Goal: Task Accomplishment & Management: Complete application form

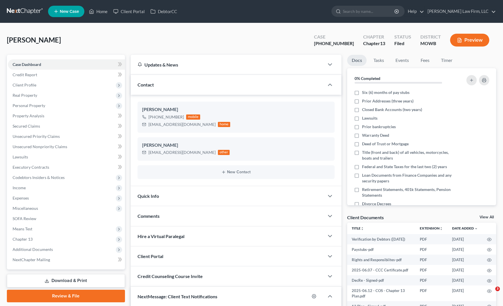
select select "0"
click at [27, 16] on link at bounding box center [25, 11] width 37 height 10
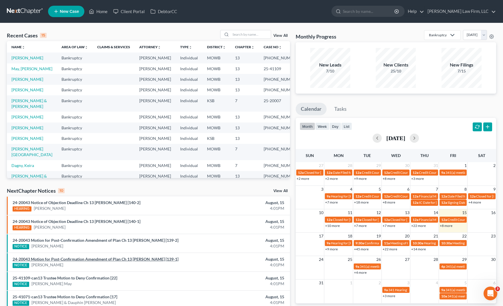
click at [170, 257] on link "24-20043 Motion for Post-Confirmation Amendment of Plan Ch 13 Jeffrey Eugene Fi…" at bounding box center [96, 259] width 166 height 5
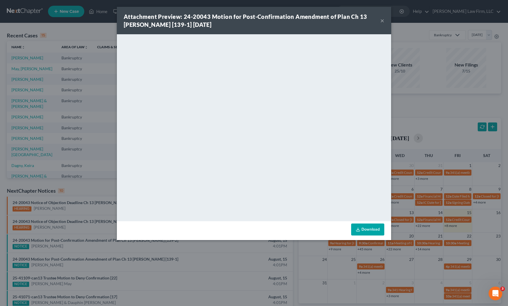
click at [240, 271] on div "Attachment Preview: 24-20043 Motion for Post-Confirmation Amendment of Plan Ch …" at bounding box center [254, 153] width 508 height 306
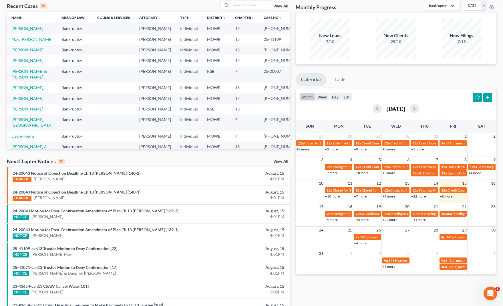
scroll to position [71, 0]
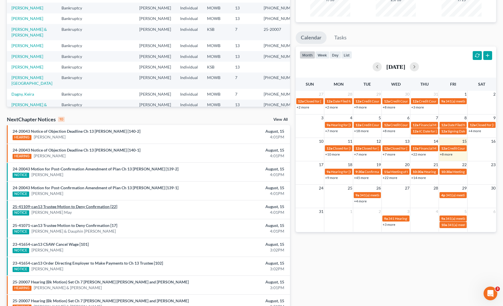
click at [102, 204] on link "25-41109-can13 Trustee Motion to Deny Confirmation [22]" at bounding box center [65, 206] width 105 height 5
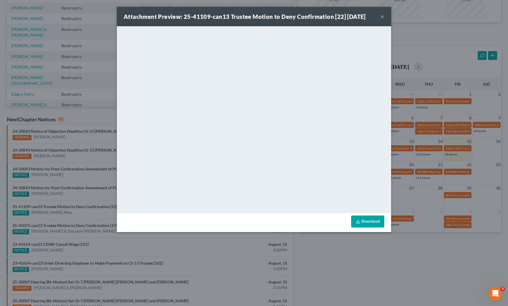
click at [300, 250] on div "Attachment Preview: 25-41109-can13 Trustee Motion to Deny Confirmation [22] 08/…" at bounding box center [254, 153] width 508 height 306
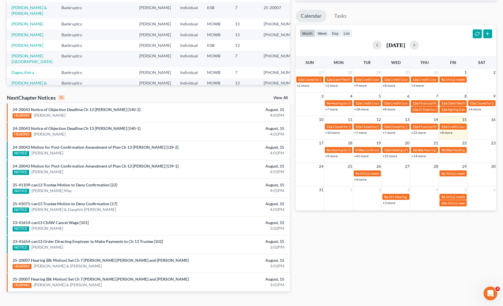
scroll to position [105, 0]
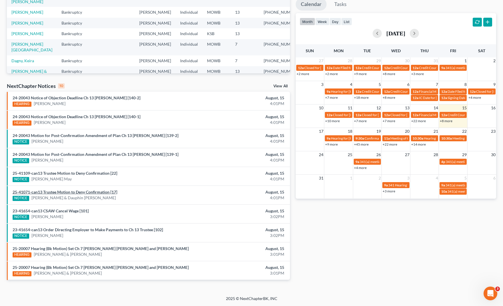
click at [73, 192] on link "25-41071-can13 Trustee Motion to Deny Confirmation [17]" at bounding box center [65, 192] width 105 height 5
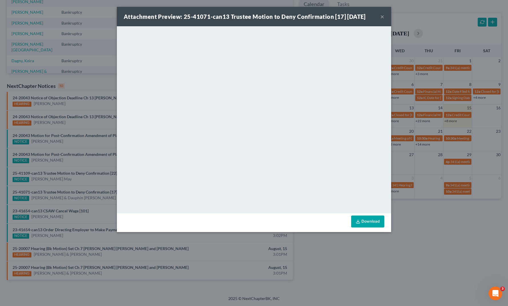
click at [436, 222] on div "Attachment Preview: 25-41071-can13 Trustee Motion to Deny Confirmation [17] 08/…" at bounding box center [254, 153] width 508 height 306
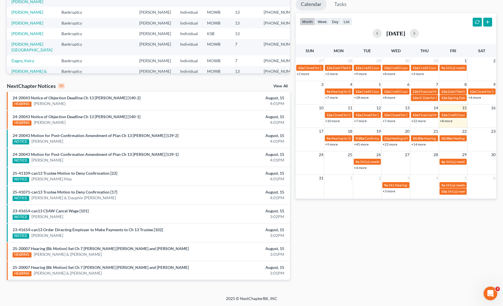
click at [168, 86] on div "NextChapter Notices 10 View All" at bounding box center [148, 87] width 283 height 9
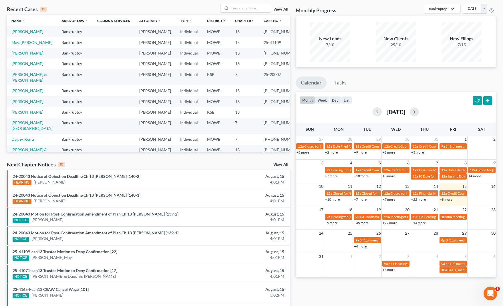
scroll to position [0, 0]
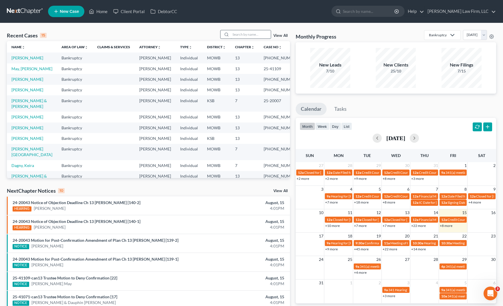
click at [253, 30] on input "search" at bounding box center [251, 34] width 40 height 8
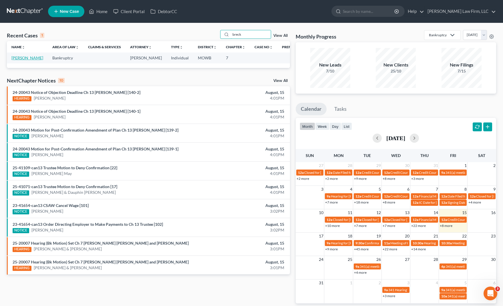
type input "breck"
click at [20, 60] on link "Breckenridge, Brandon" at bounding box center [27, 57] width 32 height 5
select select "4"
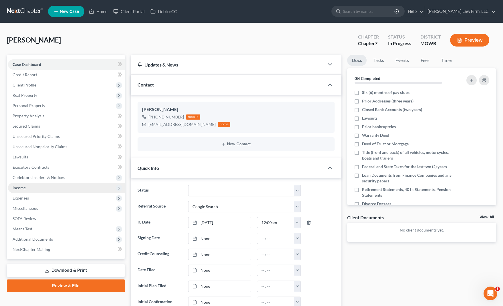
click at [59, 189] on span "Income" at bounding box center [66, 188] width 117 height 10
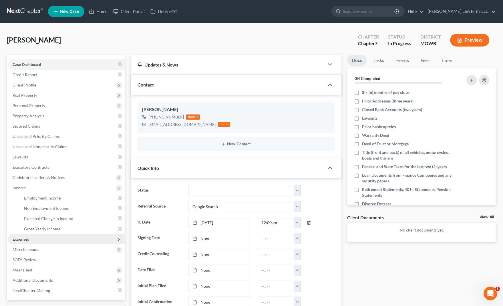
scroll to position [88, 0]
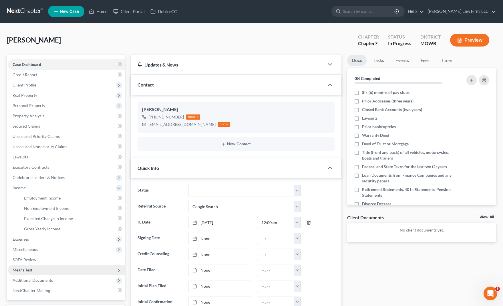
click at [43, 269] on span "Means Test" at bounding box center [66, 270] width 117 height 10
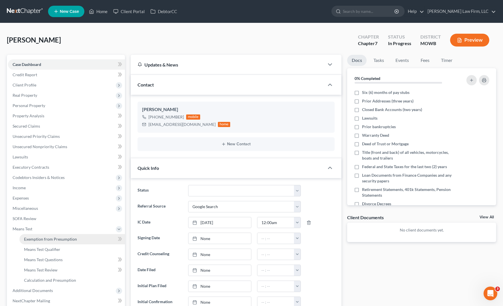
click at [57, 238] on span "Exemption from Presumption" at bounding box center [50, 239] width 53 height 5
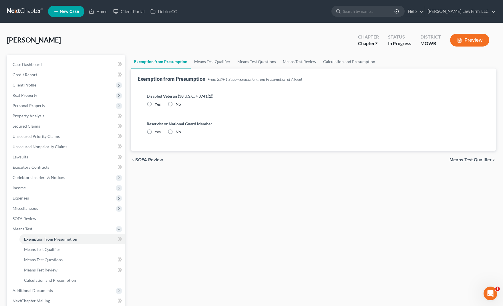
radio input "true"
click at [197, 61] on link "Means Test Qualifier" at bounding box center [212, 62] width 43 height 14
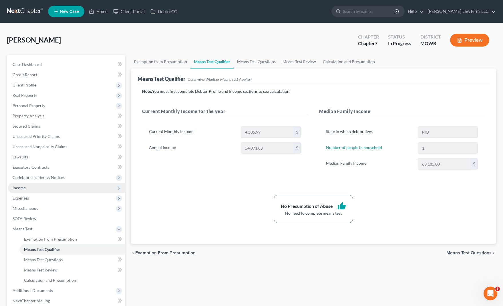
click at [61, 190] on span "Income" at bounding box center [66, 188] width 117 height 10
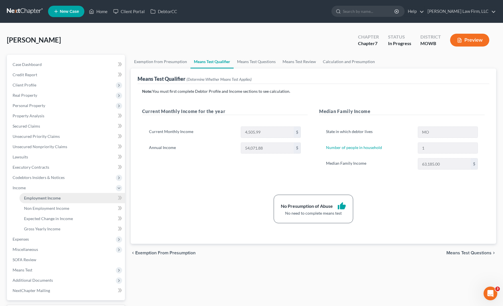
click at [61, 196] on link "Employment Income" at bounding box center [71, 198] width 105 height 10
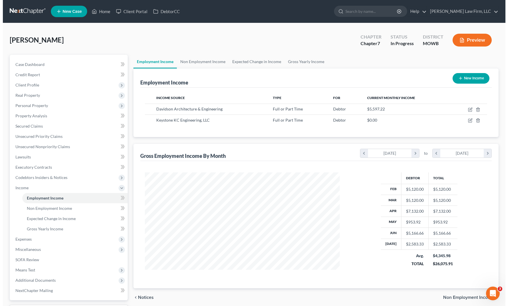
scroll to position [103, 207]
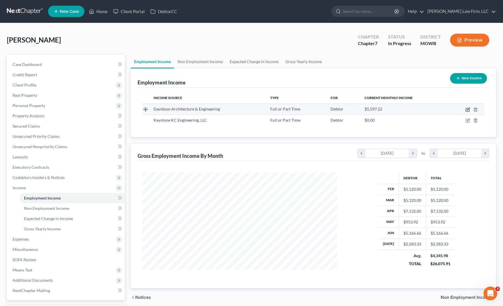
click at [467, 111] on icon "button" at bounding box center [467, 109] width 5 height 5
select select "0"
select select "17"
select select "2"
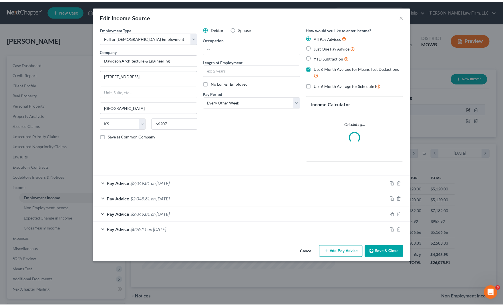
scroll to position [103, 209]
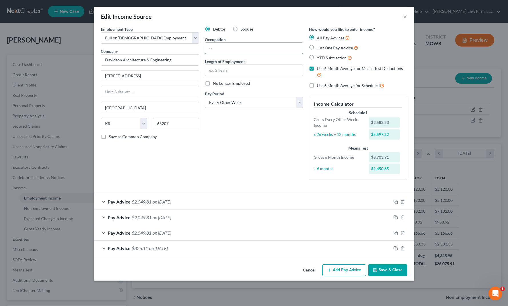
click at [237, 53] on input "text" at bounding box center [254, 48] width 98 height 11
type input "Engineer"
click at [254, 152] on div "Debtor Spouse Occupation Engineer Length of Employment No Longer Employed Pay P…" at bounding box center [254, 105] width 104 height 158
click at [364, 86] on span "Use 6 Month Average for Schedule I" at bounding box center [348, 85] width 63 height 5
click at [323, 86] on input "Use 6 Month Average for Schedule I" at bounding box center [321, 84] width 4 height 4
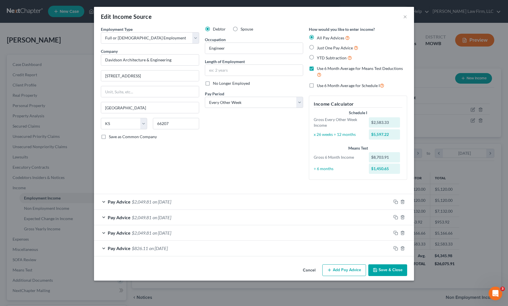
checkbox input "true"
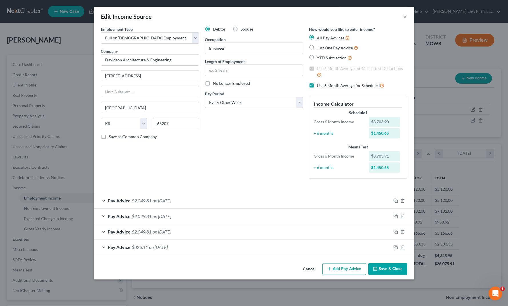
click at [393, 268] on button "Save & Close" at bounding box center [387, 270] width 39 height 12
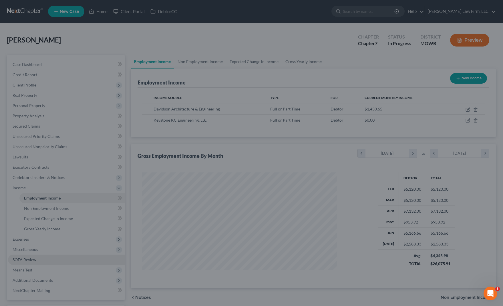
scroll to position [285693, 285589]
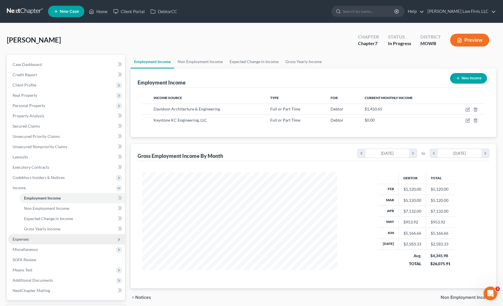
click at [59, 244] on span "Expenses" at bounding box center [66, 239] width 117 height 10
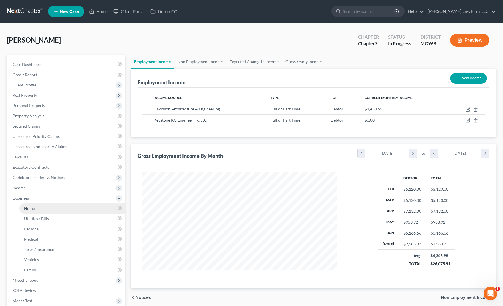
click at [50, 209] on link "Home" at bounding box center [71, 208] width 105 height 10
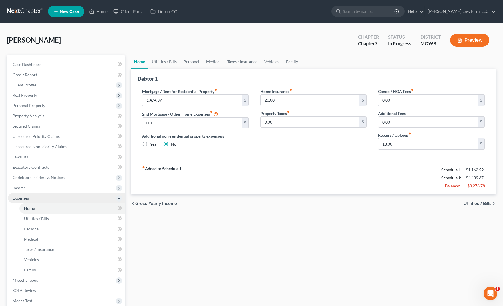
click at [47, 193] on span "Expenses" at bounding box center [66, 198] width 117 height 10
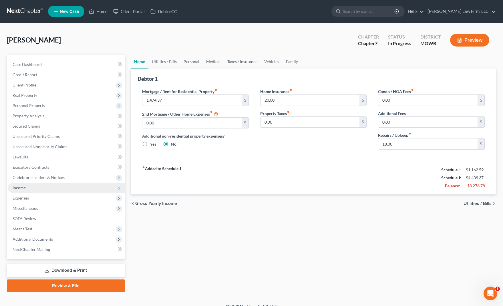
click at [46, 185] on span "Income" at bounding box center [66, 188] width 117 height 10
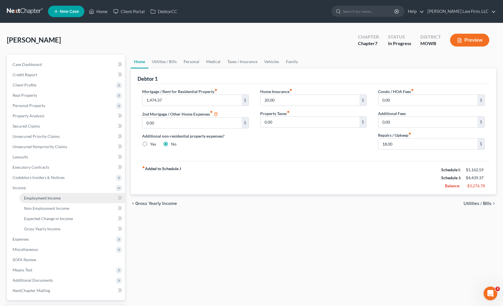
click at [51, 194] on link "Employment Income" at bounding box center [71, 198] width 105 height 10
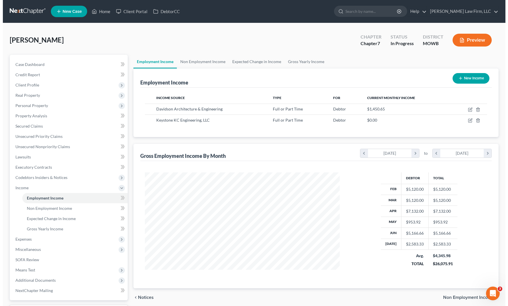
scroll to position [103, 207]
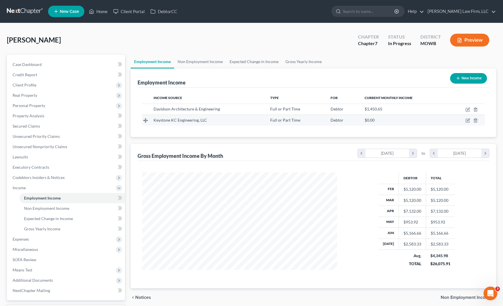
click at [466, 123] on td at bounding box center [466, 120] width 37 height 11
click at [466, 121] on icon "button" at bounding box center [467, 120] width 5 height 5
select select "0"
select select "26"
select select "0"
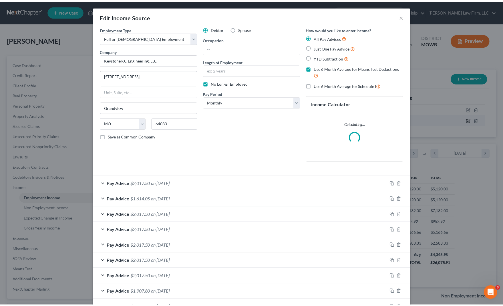
scroll to position [103, 209]
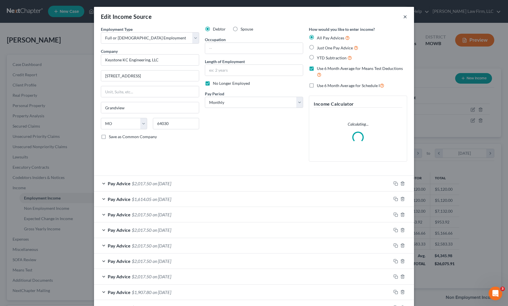
click at [404, 16] on button "×" at bounding box center [405, 16] width 4 height 7
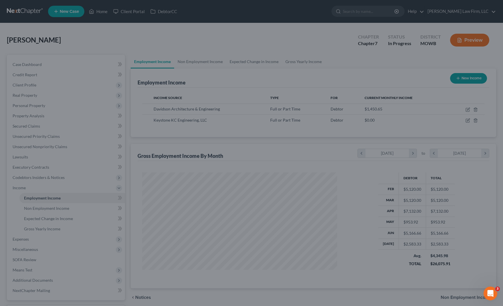
scroll to position [285693, 285589]
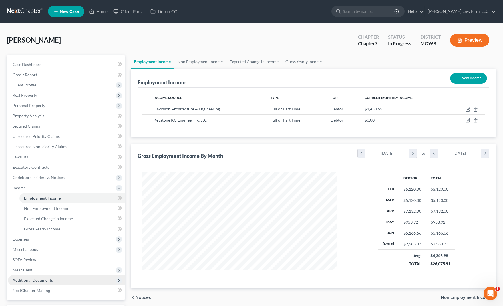
click at [44, 276] on span "Additional Documents" at bounding box center [66, 281] width 117 height 10
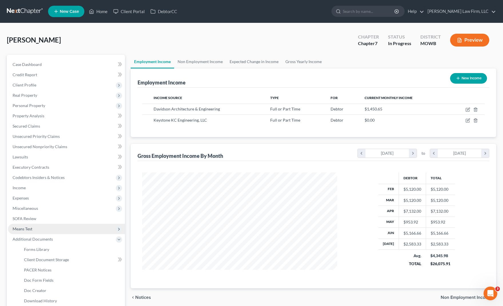
click at [37, 229] on span "Means Test" at bounding box center [66, 229] width 117 height 10
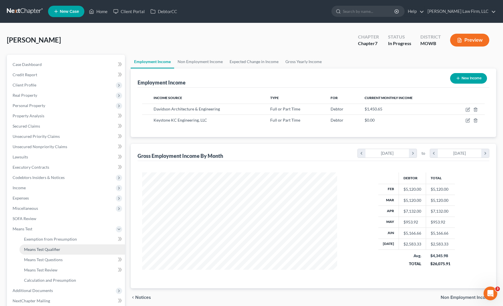
click at [68, 245] on link "Means Test Qualifier" at bounding box center [71, 250] width 105 height 10
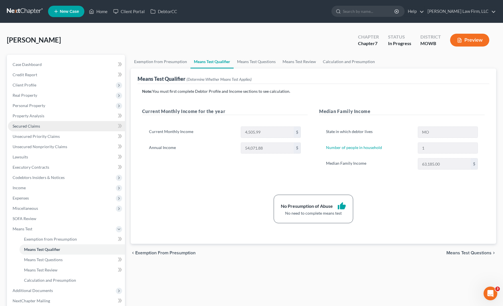
click at [45, 127] on link "Secured Claims" at bounding box center [66, 126] width 117 height 10
